Goal: Check status: Check status

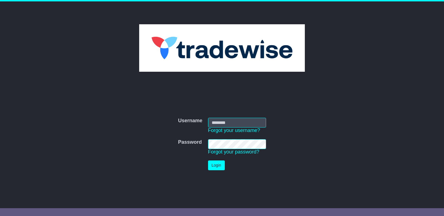
type input "**********"
click at [215, 163] on button "Login" at bounding box center [216, 165] width 17 height 10
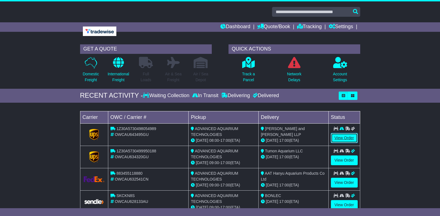
click at [346, 135] on link "View Order" at bounding box center [344, 138] width 27 height 10
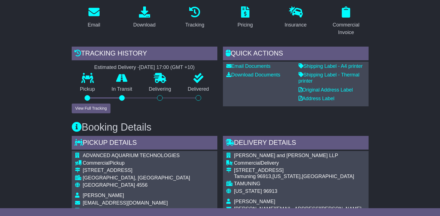
scroll to position [56, 0]
